Goal: Find specific page/section: Find specific page/section

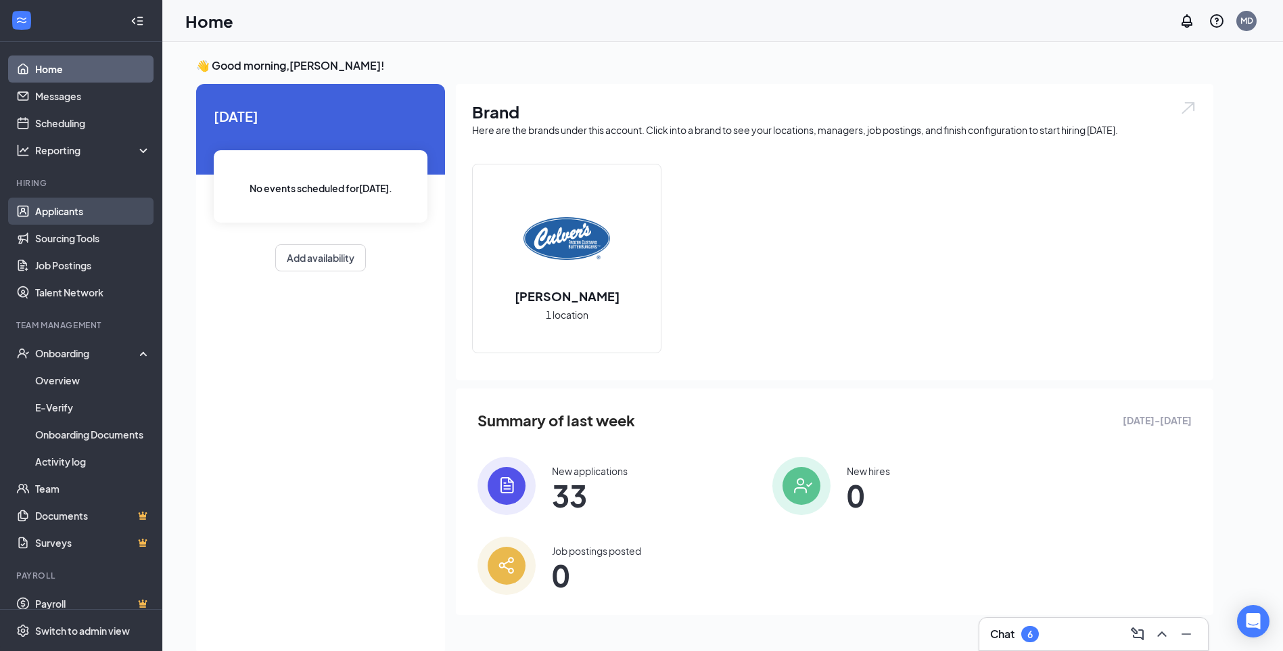
click at [63, 211] on link "Applicants" at bounding box center [93, 210] width 116 height 27
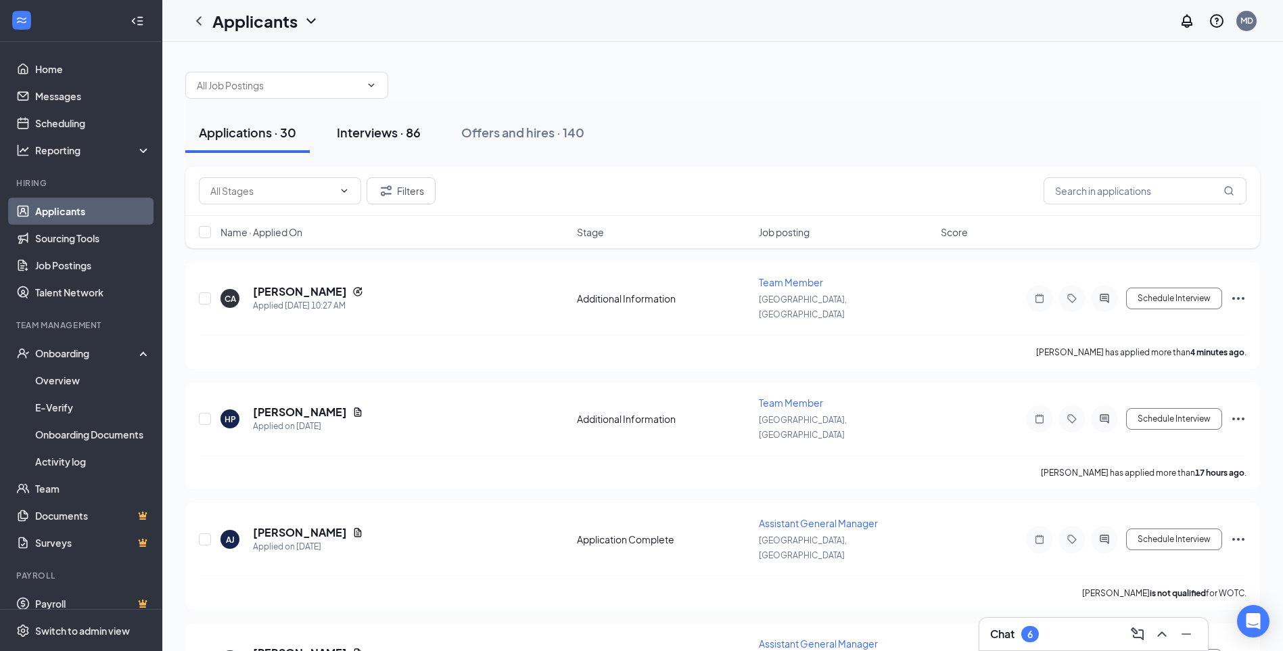
click at [404, 139] on div "Interviews · 86" at bounding box center [379, 132] width 84 height 17
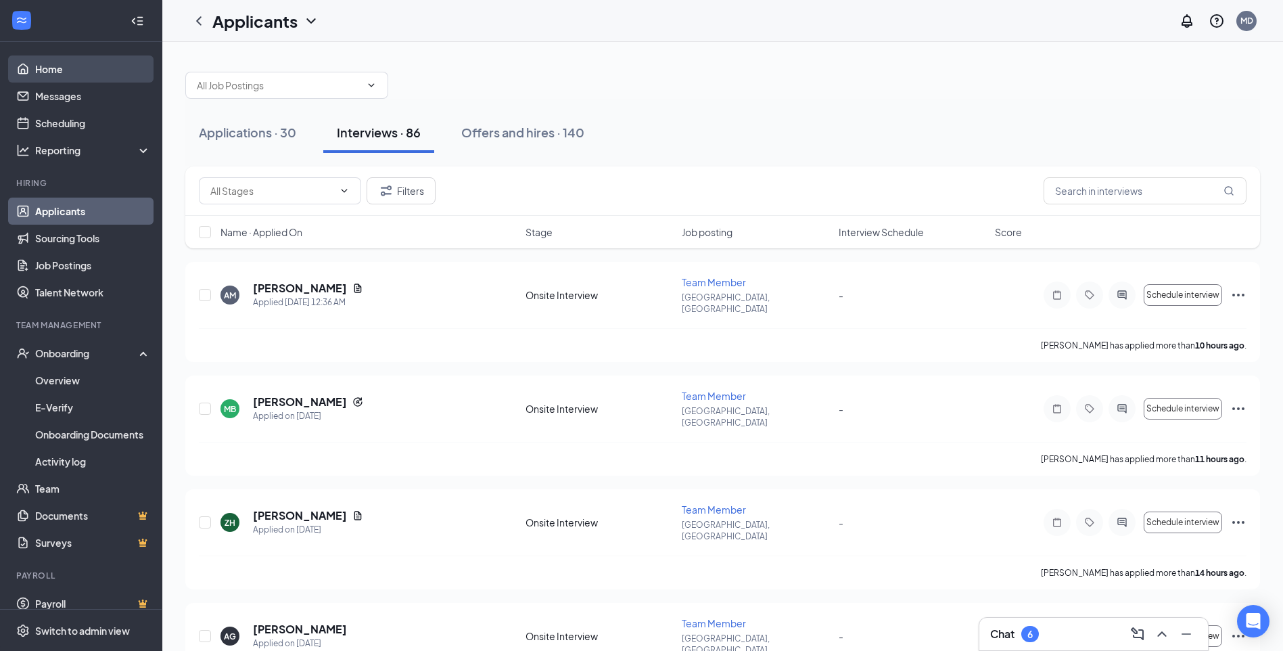
click at [53, 63] on link "Home" at bounding box center [93, 68] width 116 height 27
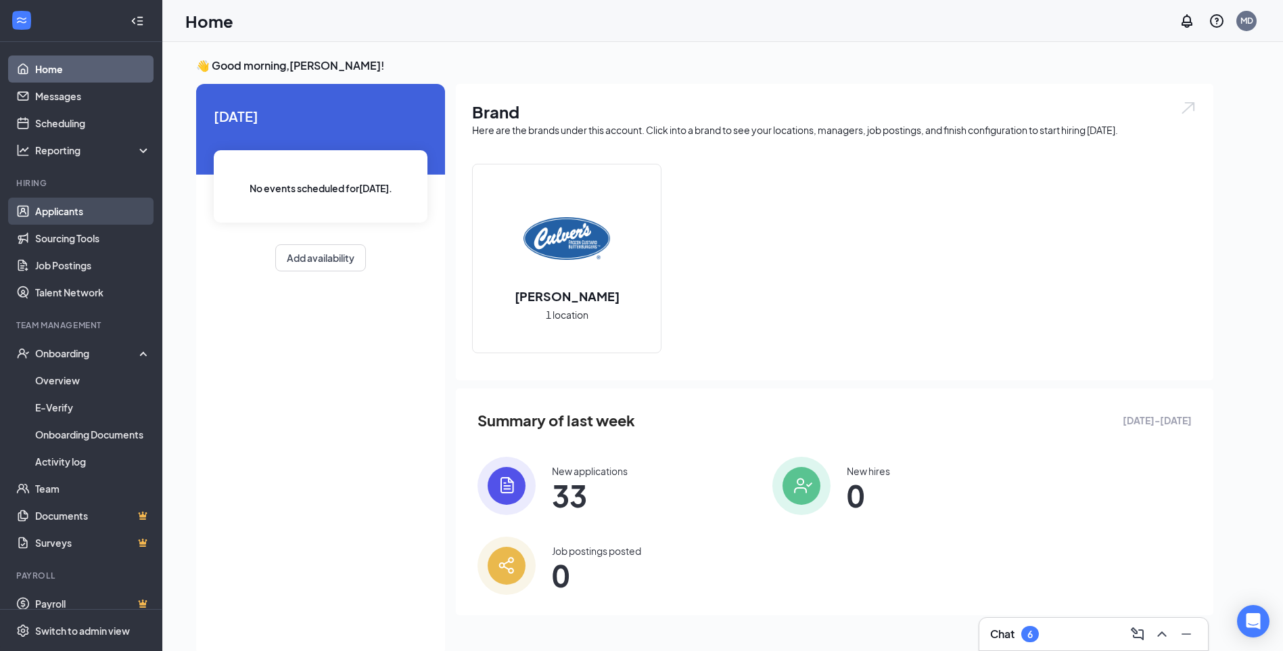
click at [53, 214] on link "Applicants" at bounding box center [93, 210] width 116 height 27
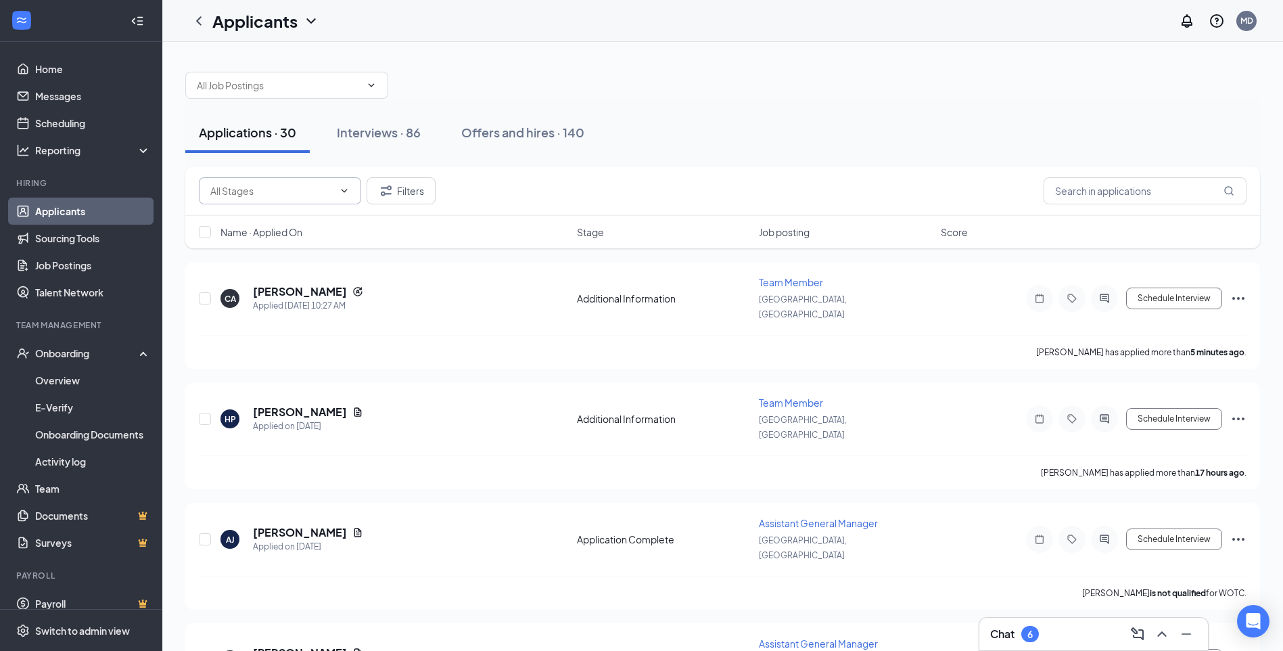
click at [265, 192] on input "text" at bounding box center [271, 190] width 123 height 15
click at [1080, 192] on input "text" at bounding box center [1144, 190] width 203 height 27
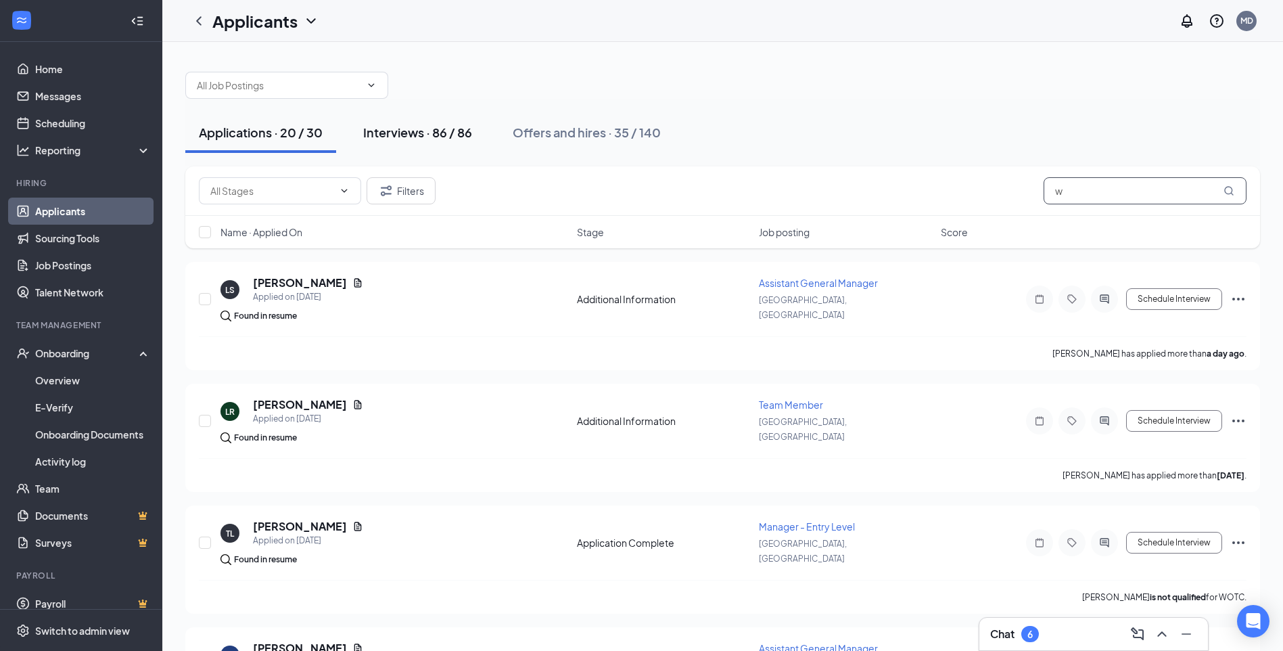
type input "w"
click at [444, 141] on button "Interviews · 86 / 86" at bounding box center [418, 132] width 136 height 41
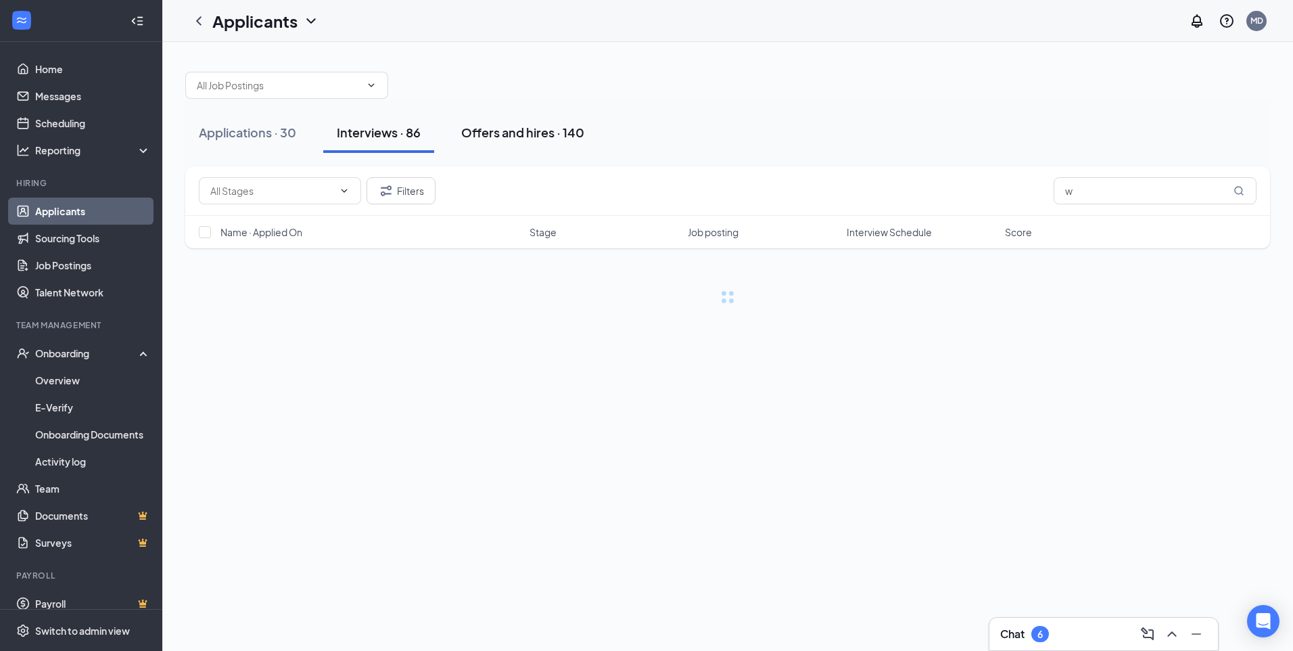
click at [515, 133] on div "Offers and hires · 140" at bounding box center [522, 132] width 123 height 17
